Goal: Browse casually

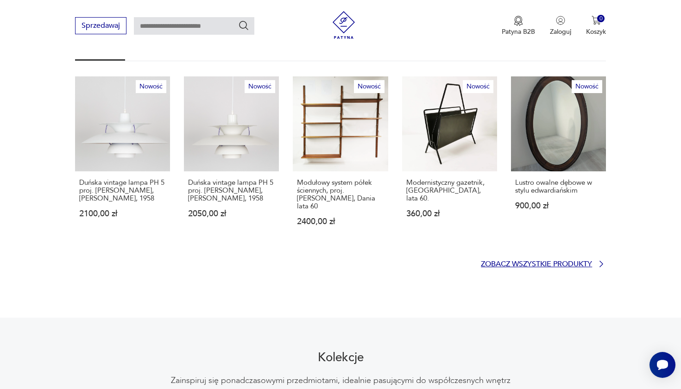
click at [527, 261] on p "Zobacz wszystkie produkty" at bounding box center [536, 264] width 111 height 6
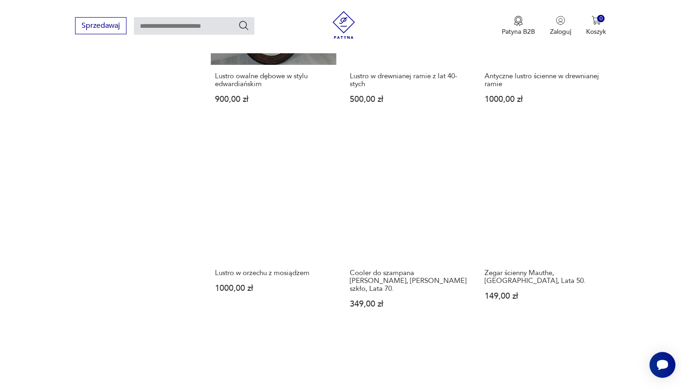
scroll to position [760, 0]
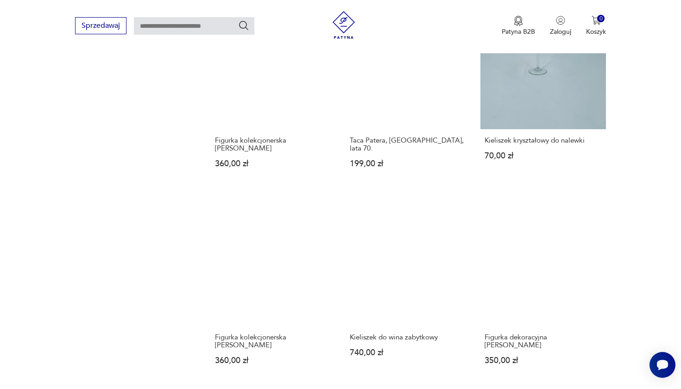
scroll to position [824, 0]
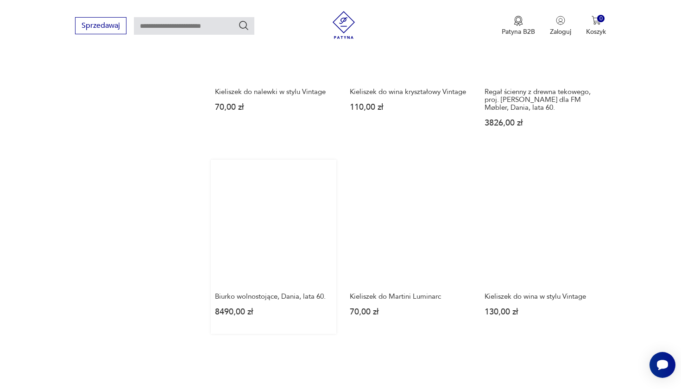
scroll to position [730, 0]
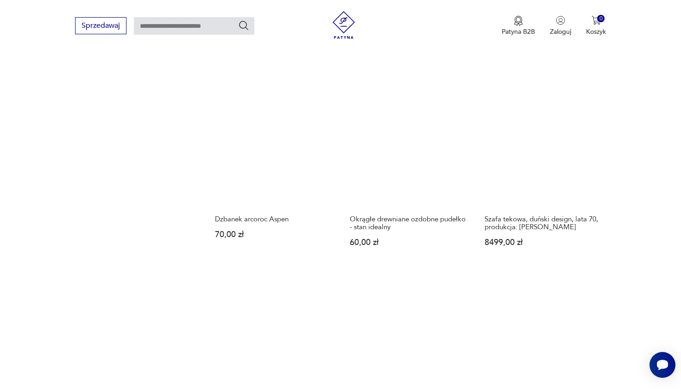
scroll to position [826, 0]
